Goal: Information Seeking & Learning: Learn about a topic

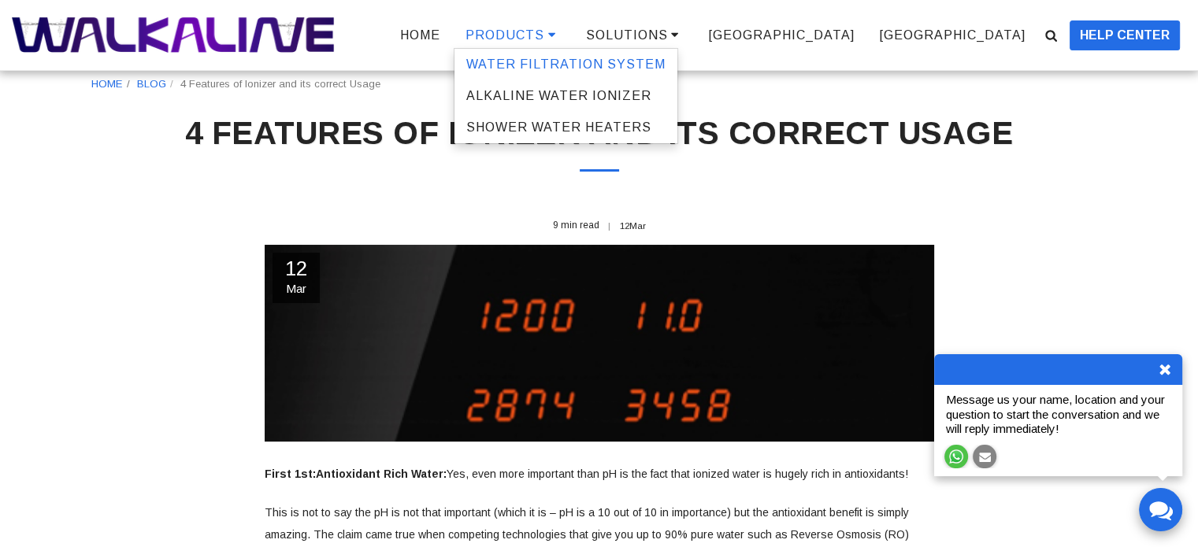
click at [677, 72] on link "WATER FILTRATION SYSTEM" at bounding box center [565, 65] width 223 height 32
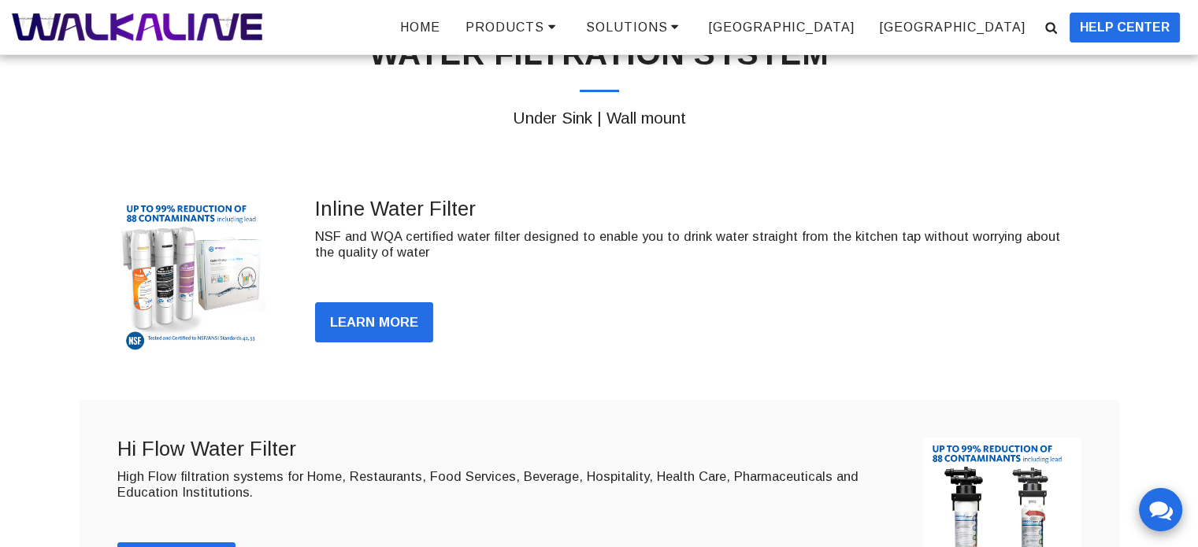
scroll to position [113, 0]
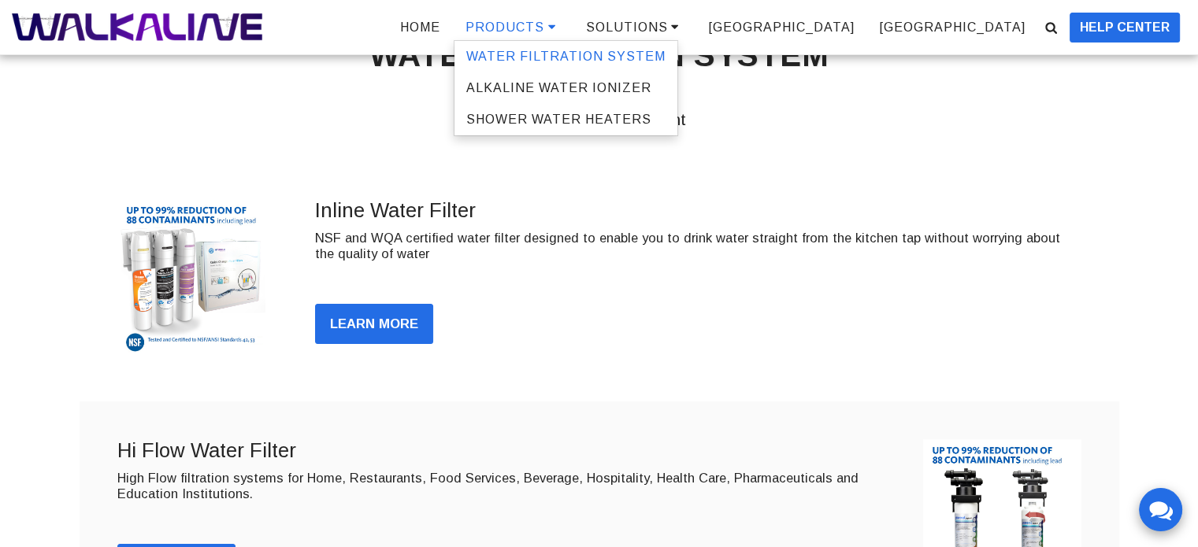
click at [544, 24] on span "PRODUCTS" at bounding box center [504, 26] width 79 height 13
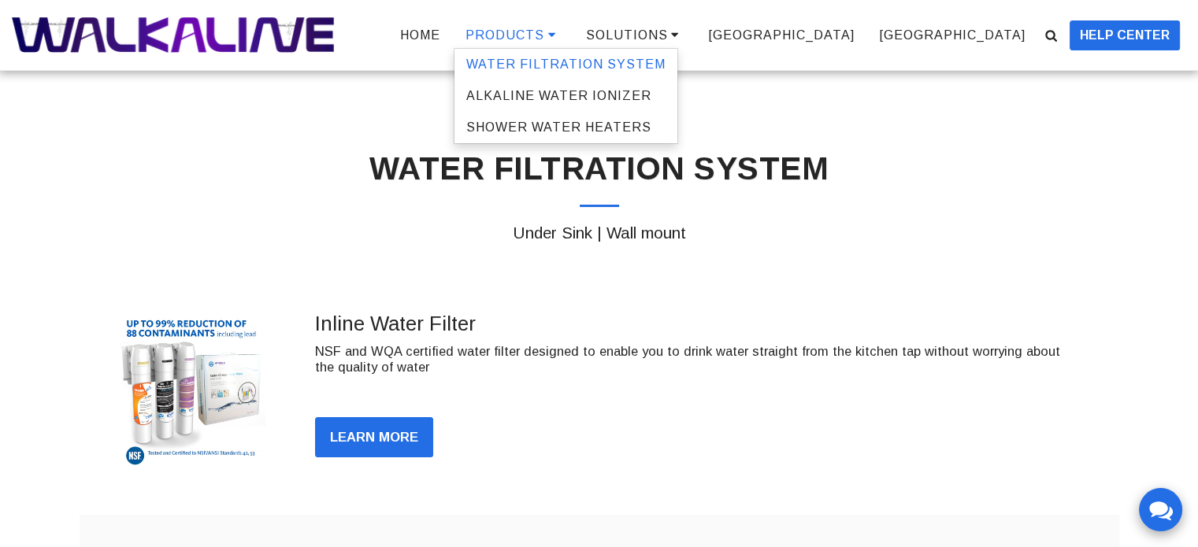
click at [544, 31] on span "PRODUCTS" at bounding box center [504, 34] width 79 height 13
click at [651, 95] on span "ALKALINE WATER IONIZER" at bounding box center [558, 95] width 185 height 13
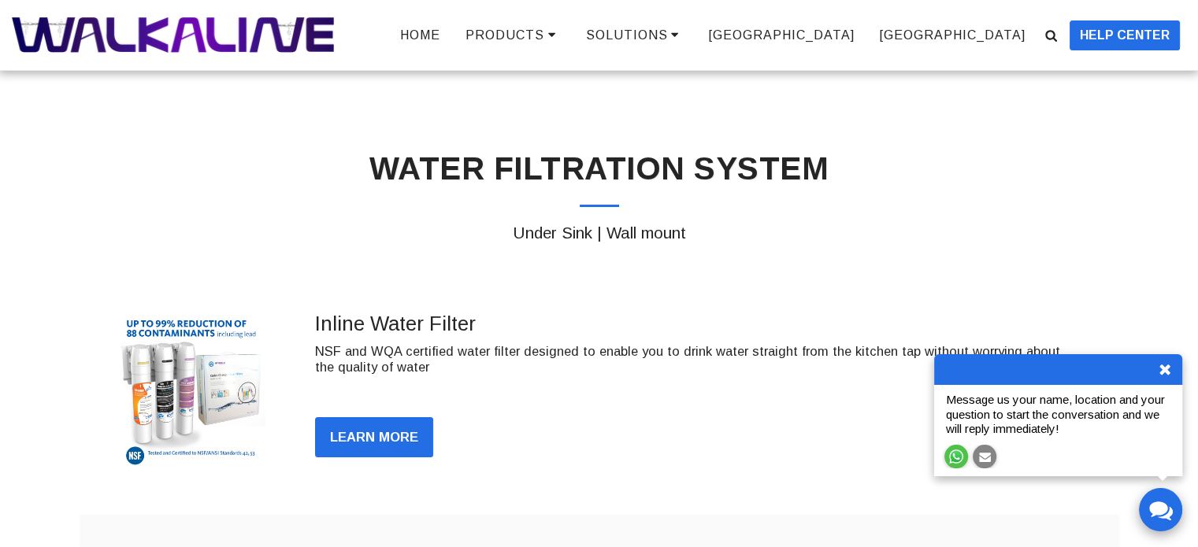
scroll to position [113, 0]
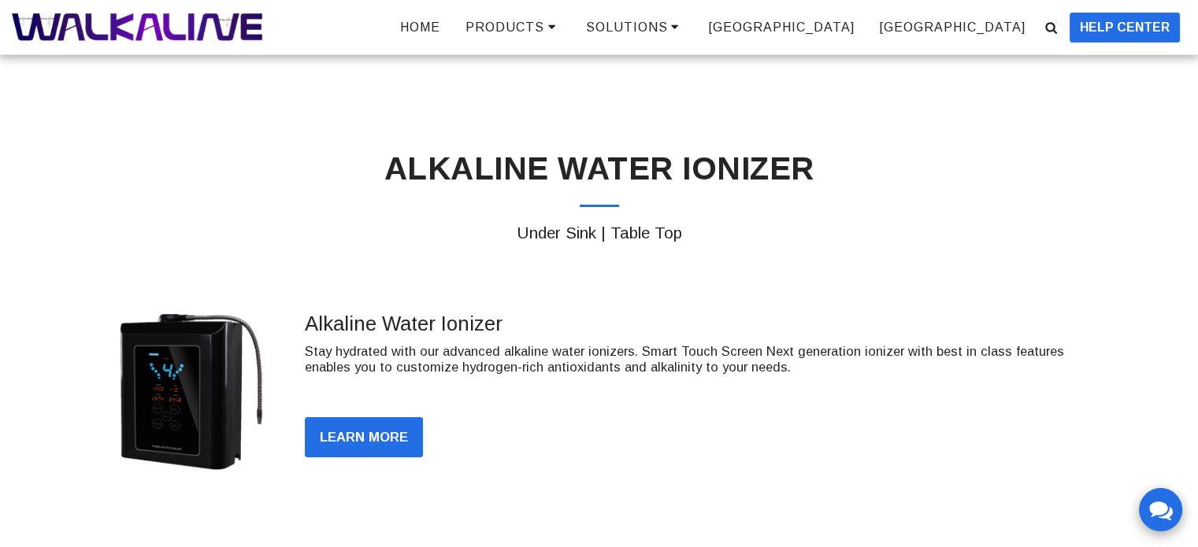
scroll to position [169, 0]
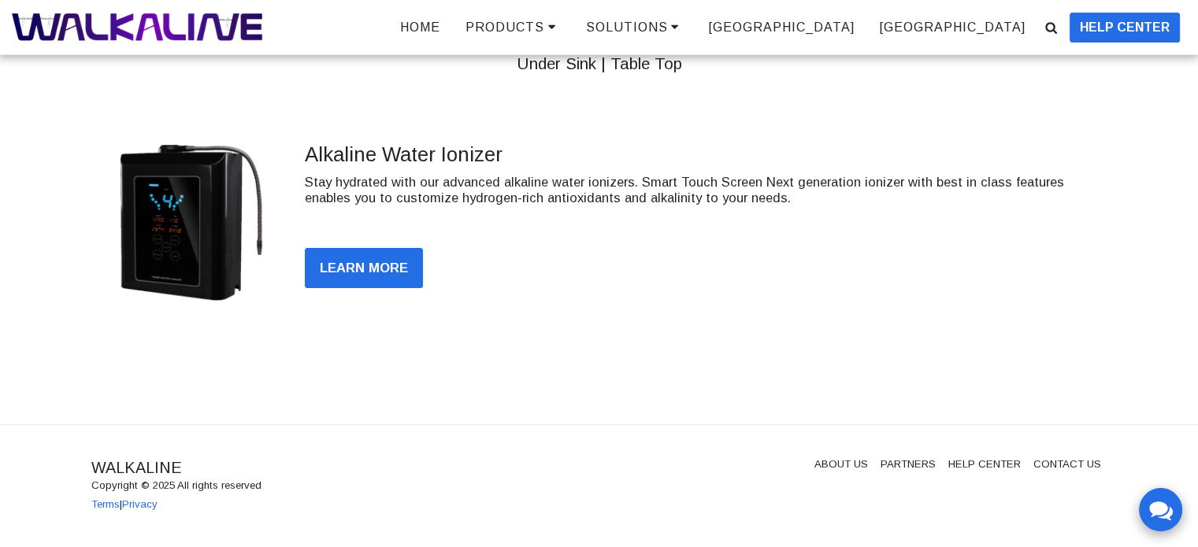
click at [351, 273] on link "Learn More" at bounding box center [364, 268] width 118 height 41
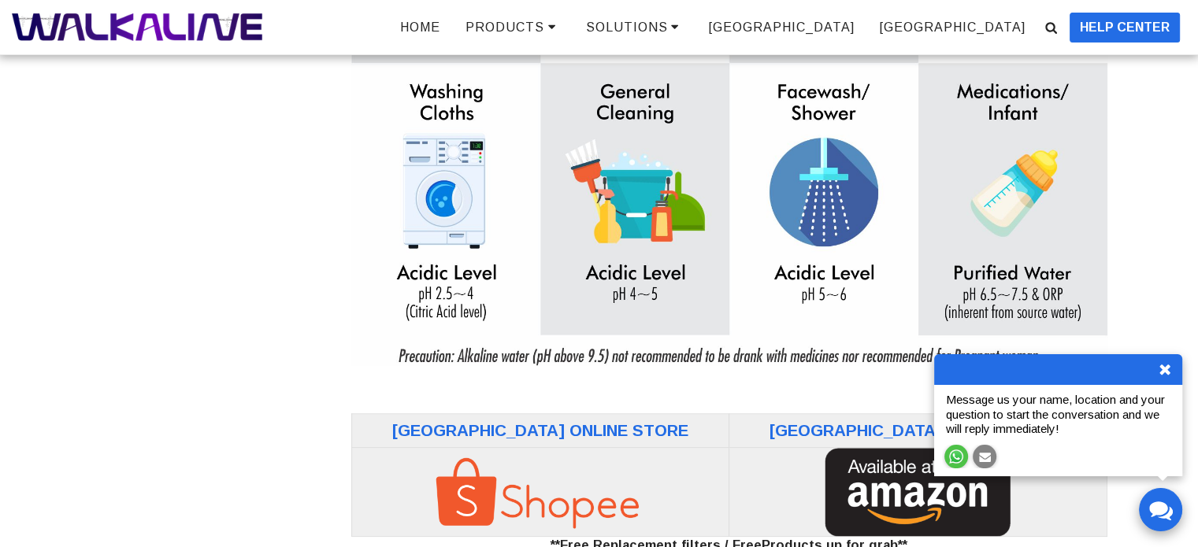
scroll to position [910, 0]
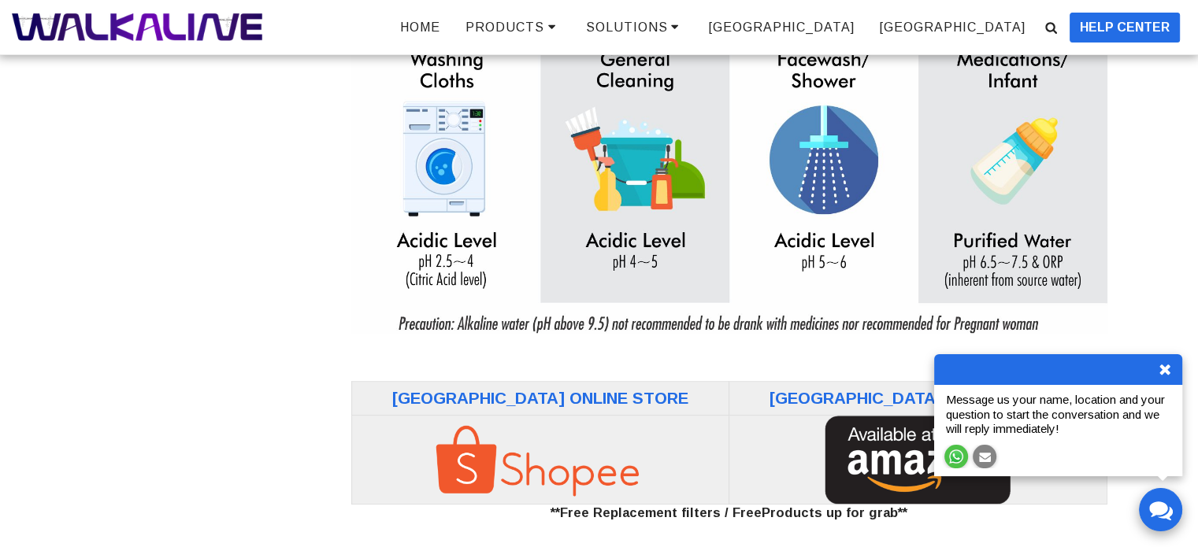
click at [1169, 370] on icon at bounding box center [1165, 369] width 16 height 16
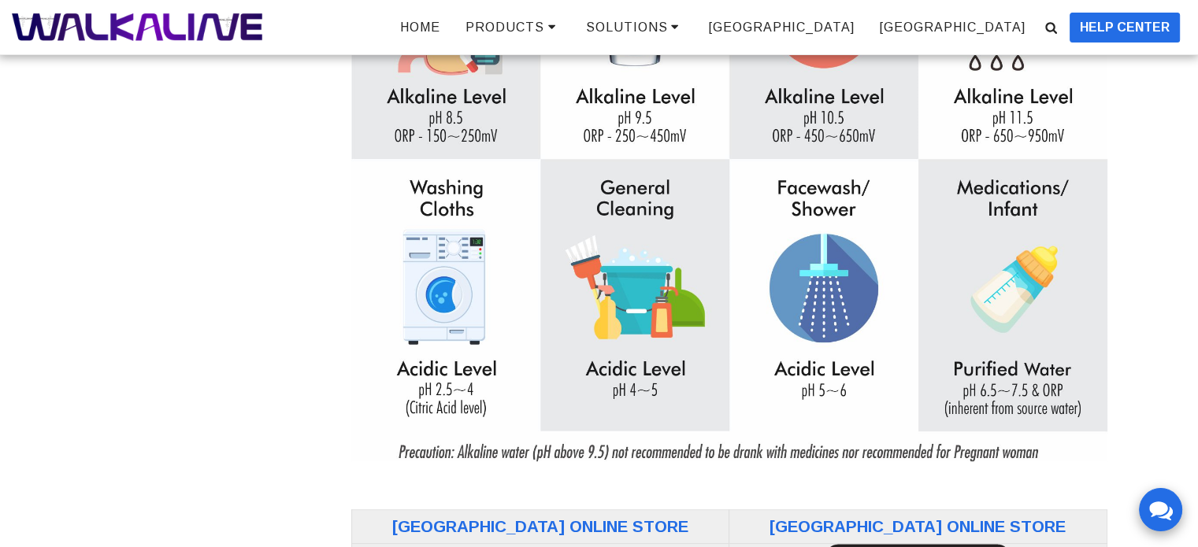
scroll to position [781, 0]
click at [877, 324] on img at bounding box center [729, 111] width 756 height 701
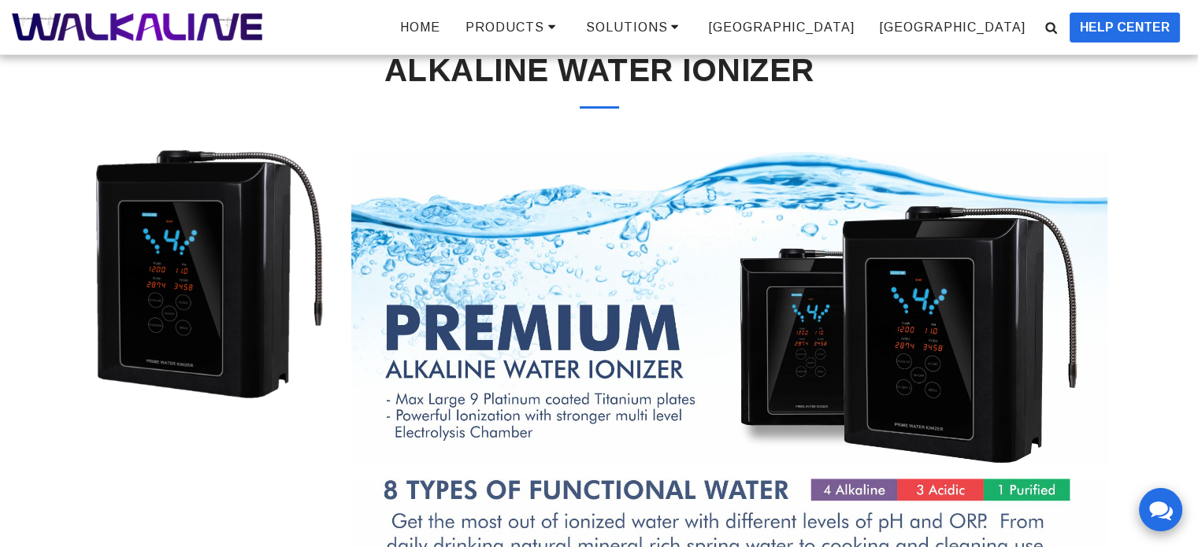
scroll to position [0, 0]
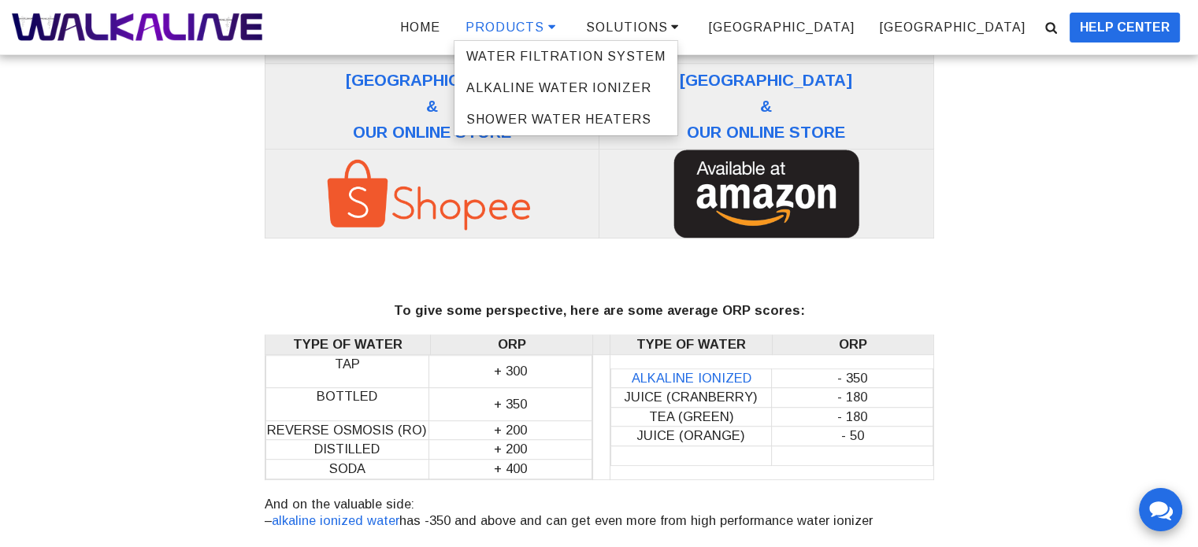
scroll to position [970, 0]
